Goal: Find specific page/section: Find specific page/section

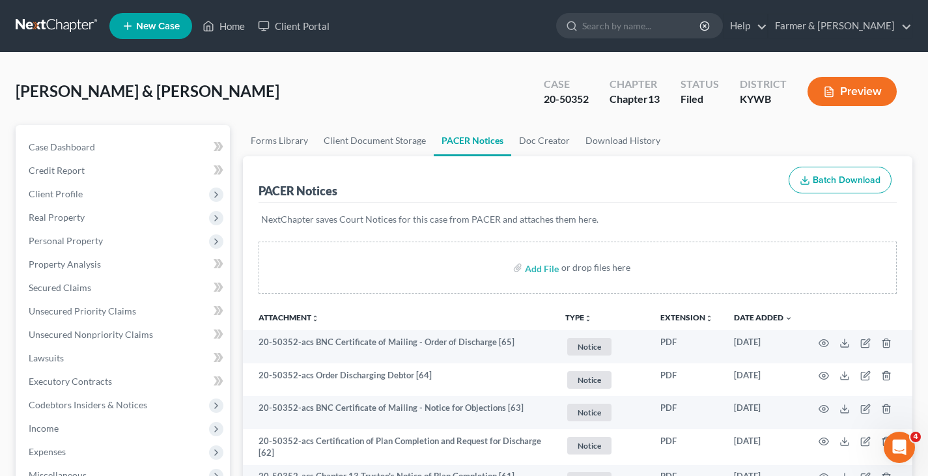
click at [46, 23] on link at bounding box center [57, 25] width 83 height 23
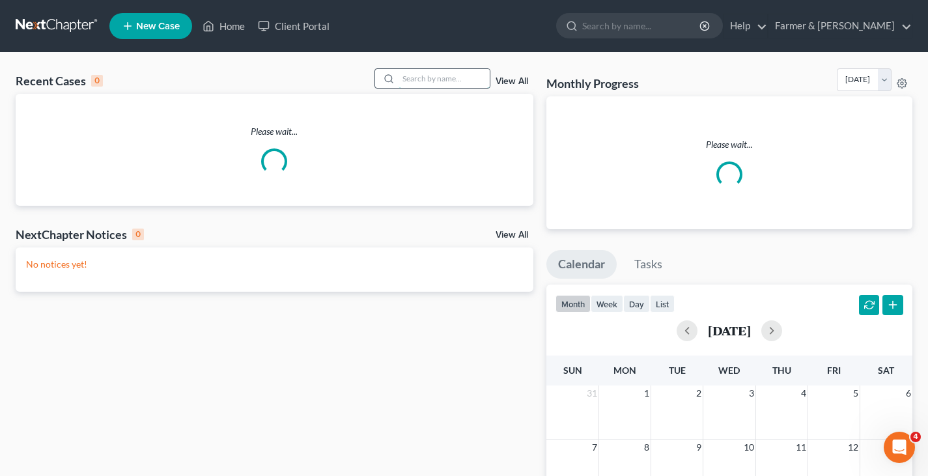
click at [441, 80] on input "search" at bounding box center [443, 78] width 91 height 19
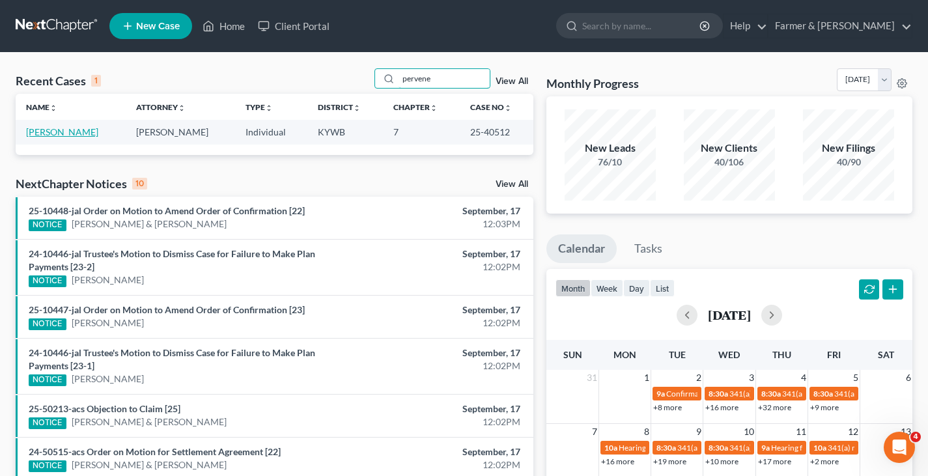
type input "pervene"
click at [73, 133] on link "Pervenecki, Kaitlyn" at bounding box center [62, 131] width 72 height 11
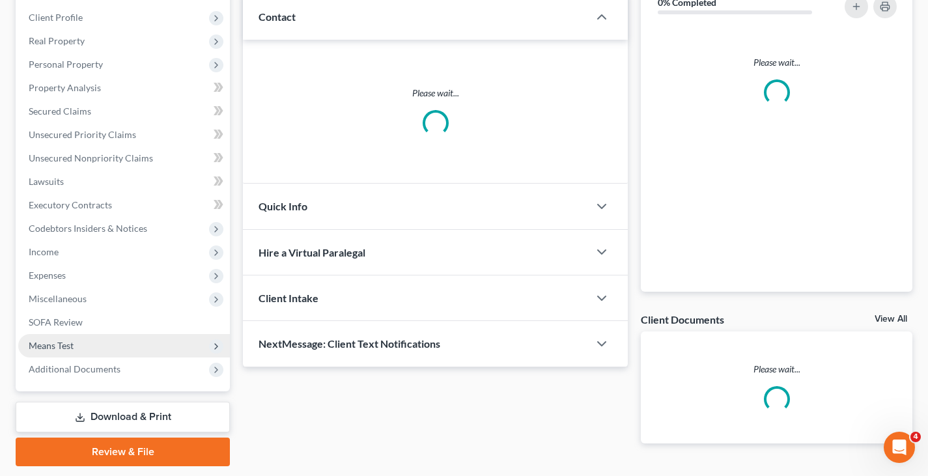
scroll to position [215, 0]
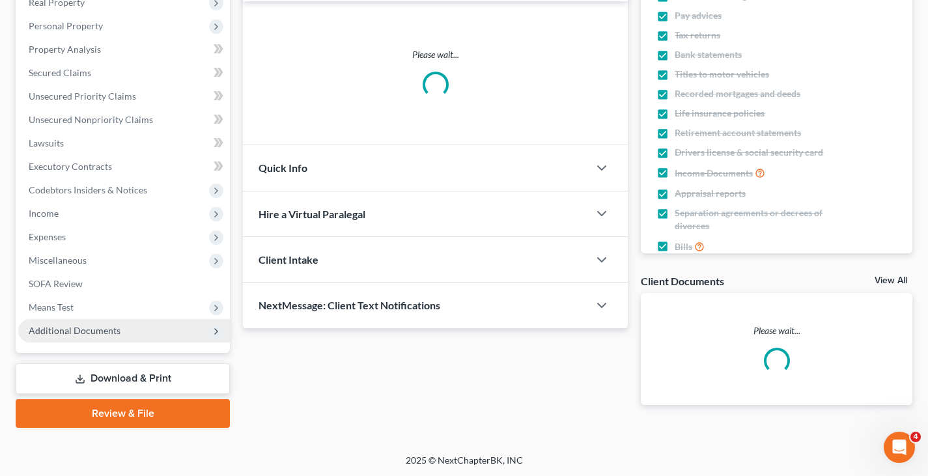
click at [104, 329] on span "Additional Documents" at bounding box center [75, 330] width 92 height 11
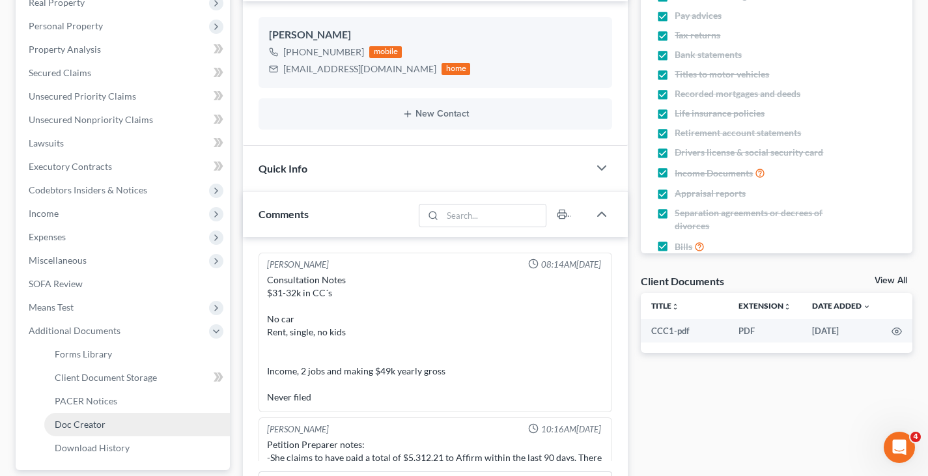
scroll to position [102, 0]
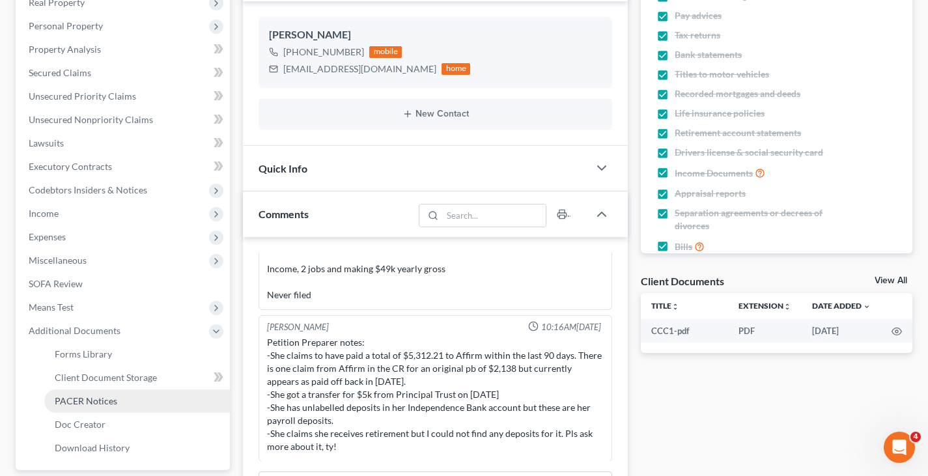
click at [98, 400] on span "PACER Notices" at bounding box center [86, 400] width 63 height 11
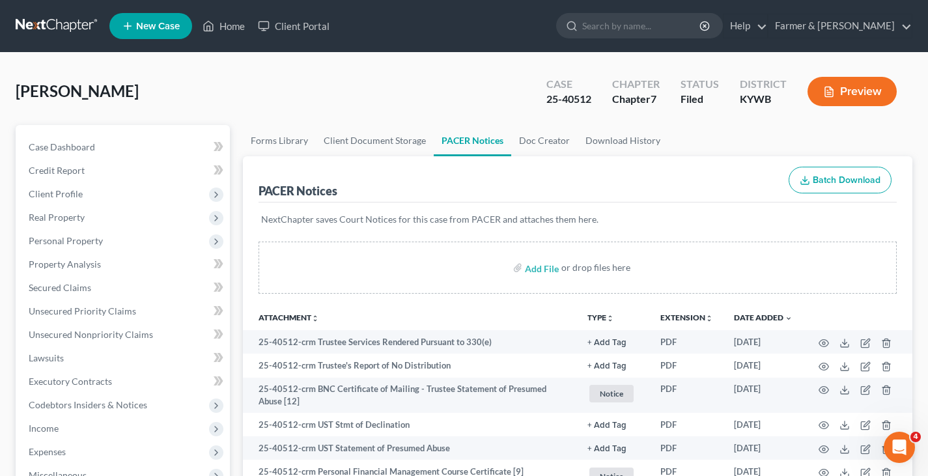
click at [58, 12] on nav "Home New Case Client Portal Farmer & Wright sam@farmerwright.com My Account Set…" at bounding box center [464, 26] width 928 height 52
click at [71, 25] on link at bounding box center [57, 25] width 83 height 23
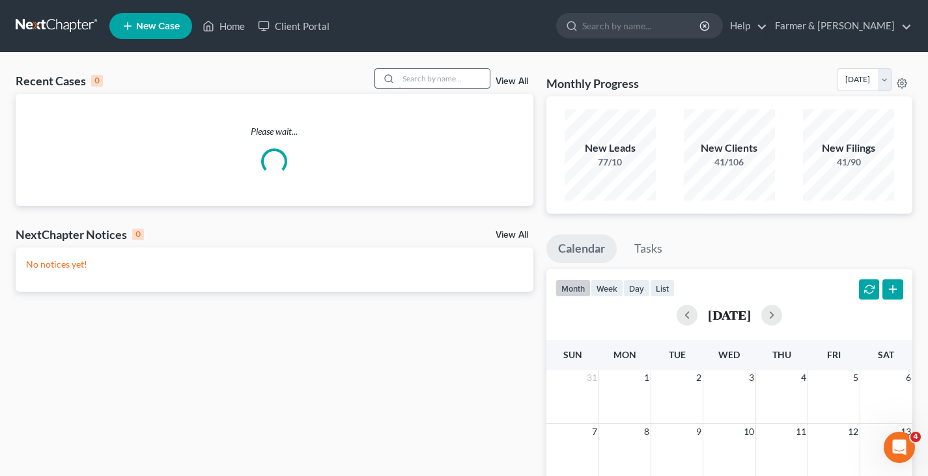
click at [454, 81] on input "search" at bounding box center [443, 78] width 91 height 19
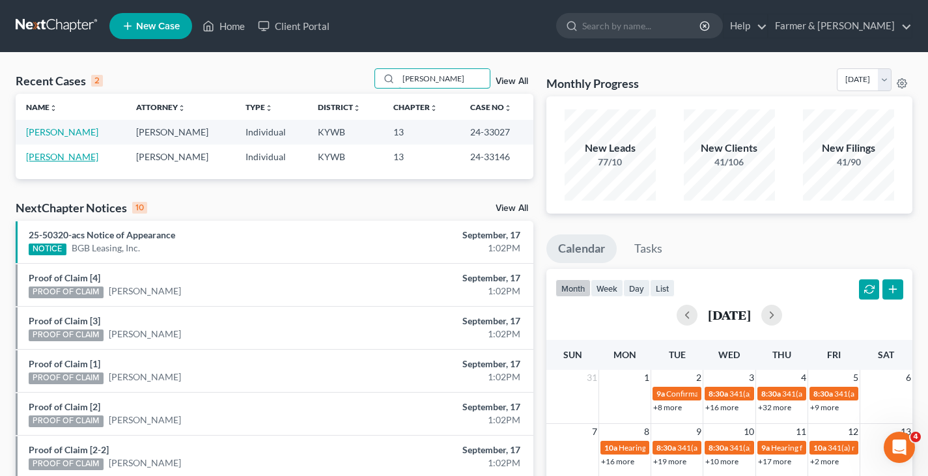
type input "[PERSON_NAME]"
click at [55, 160] on link "[PERSON_NAME]" at bounding box center [62, 156] width 72 height 11
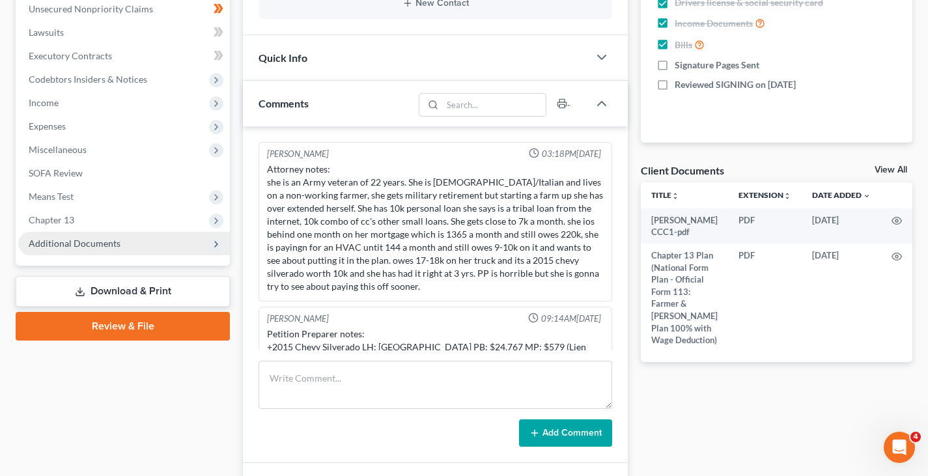
scroll to position [115, 0]
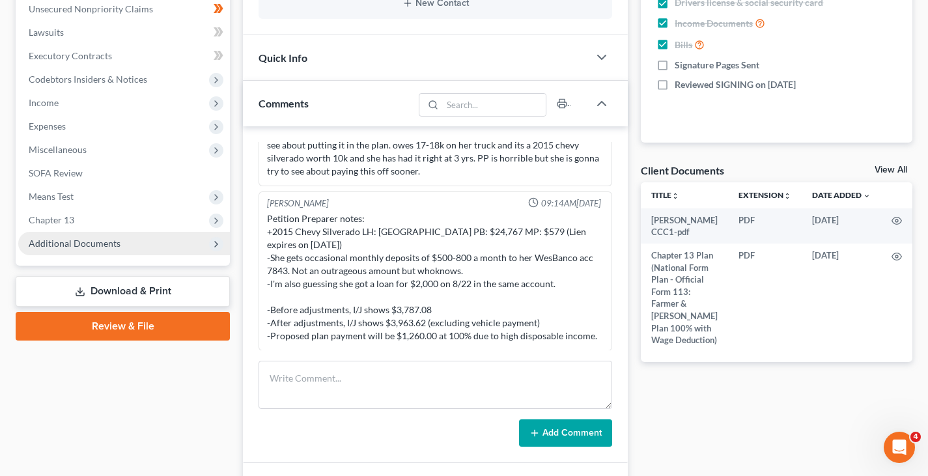
click at [81, 238] on span "Additional Documents" at bounding box center [75, 243] width 92 height 11
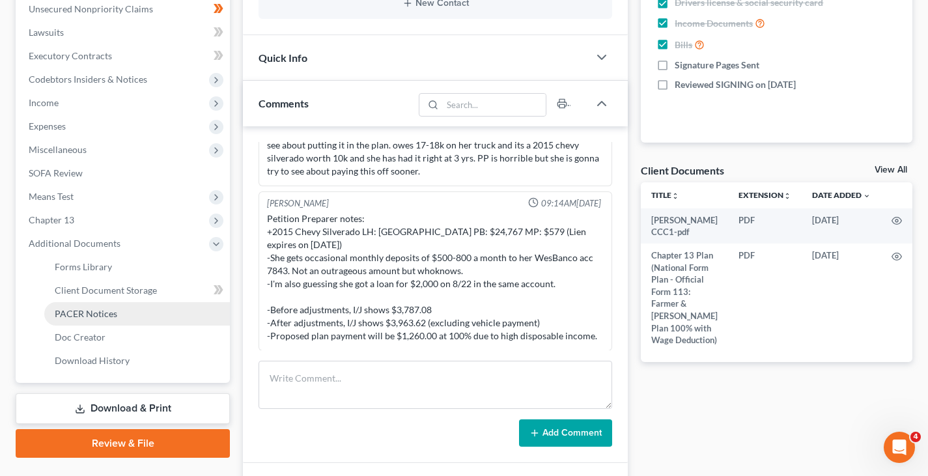
click at [89, 316] on span "PACER Notices" at bounding box center [86, 313] width 63 height 11
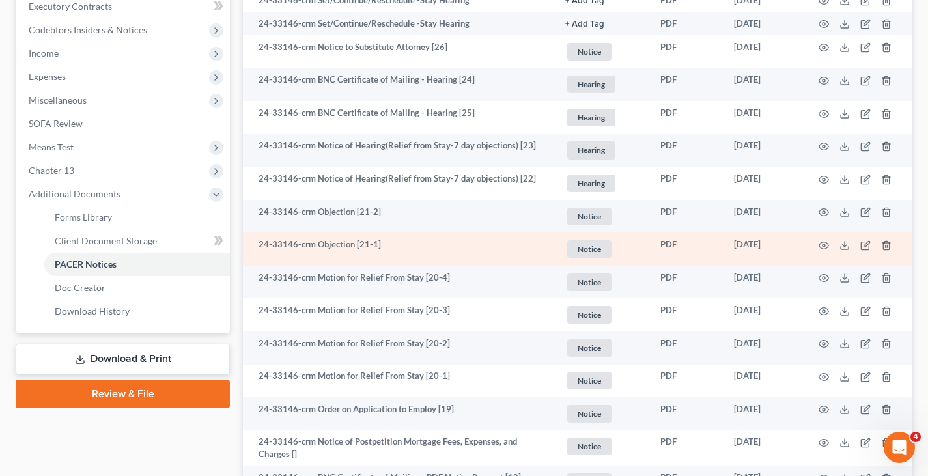
scroll to position [391, 0]
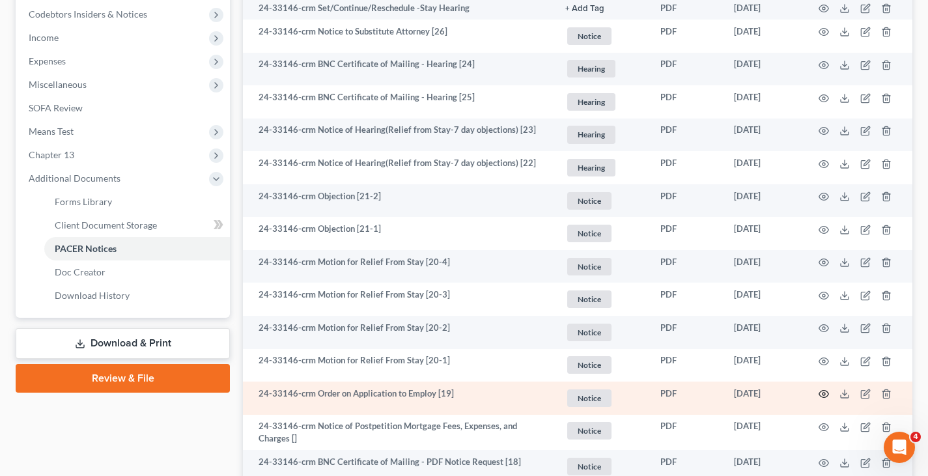
click at [827, 393] on icon "button" at bounding box center [823, 394] width 10 height 10
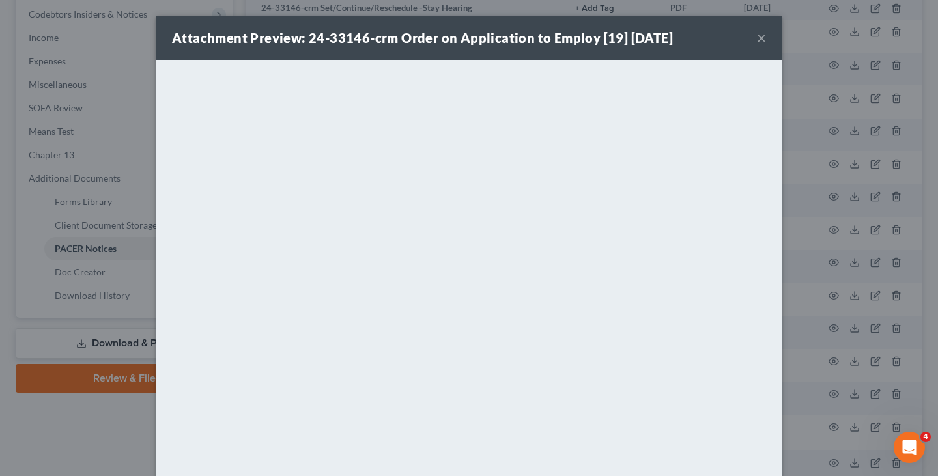
click at [757, 36] on button "×" at bounding box center [761, 38] width 9 height 16
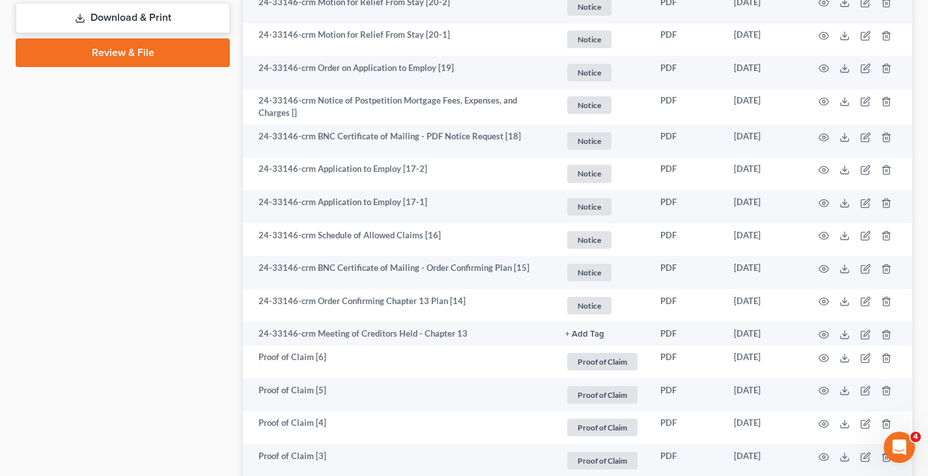
scroll to position [651, 0]
